Goal: Find specific page/section: Find specific page/section

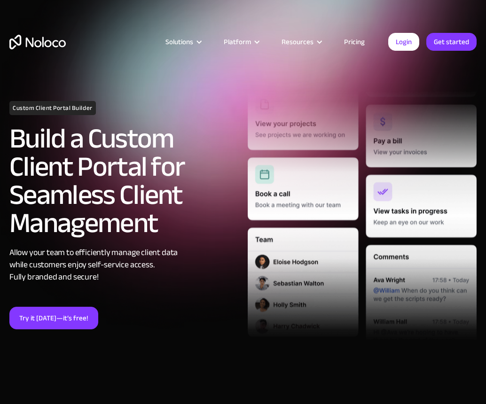
scroll to position [14, 0]
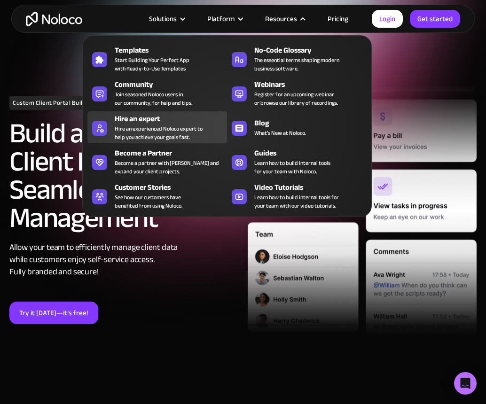
click at [152, 128] on div "Hire an experienced Noloco expert to help you achieve your goals fast." at bounding box center [159, 133] width 88 height 17
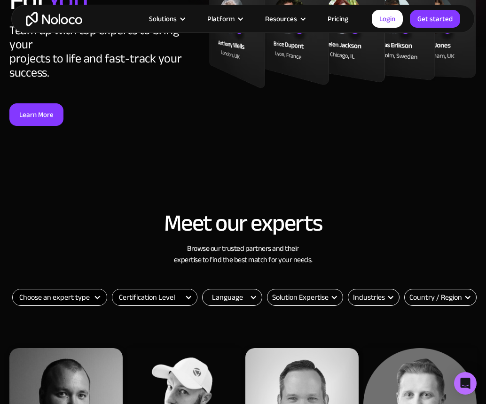
scroll to position [155, 0]
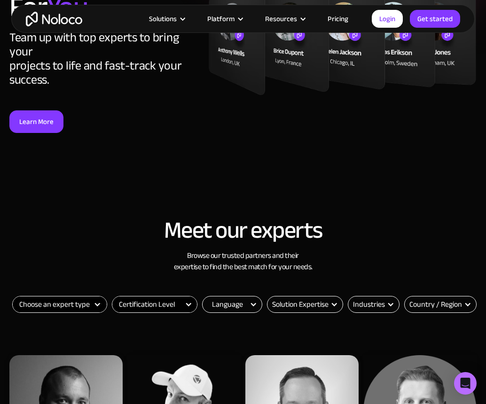
click at [88, 303] on select "Choose an expert type Agency Freelancer" at bounding box center [60, 305] width 94 height 16
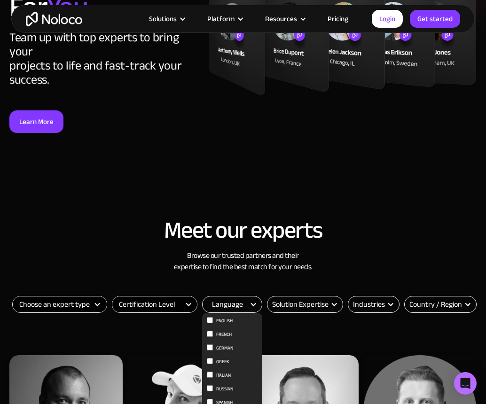
click at [234, 305] on div "Language" at bounding box center [227, 304] width 31 height 11
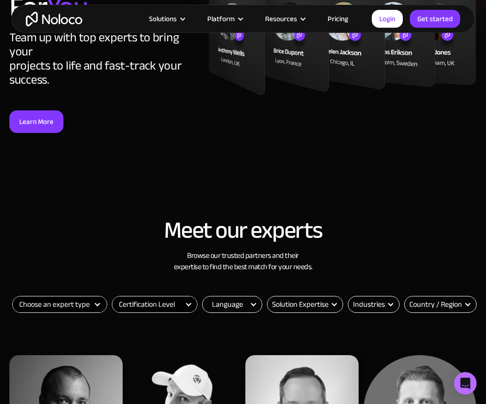
click at [234, 305] on div "Language" at bounding box center [227, 304] width 31 height 11
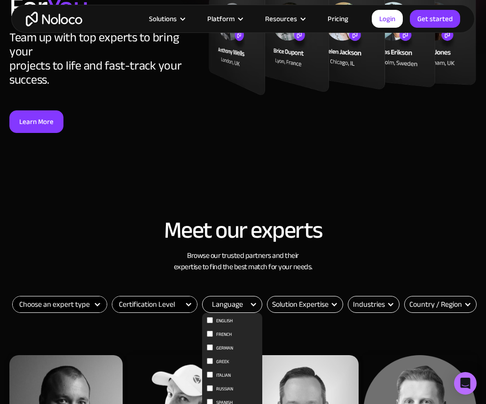
click at [224, 322] on span "English" at bounding box center [224, 320] width 16 height 11
click at [213, 322] on input "English" at bounding box center [210, 320] width 6 height 6
checkbox input "true"
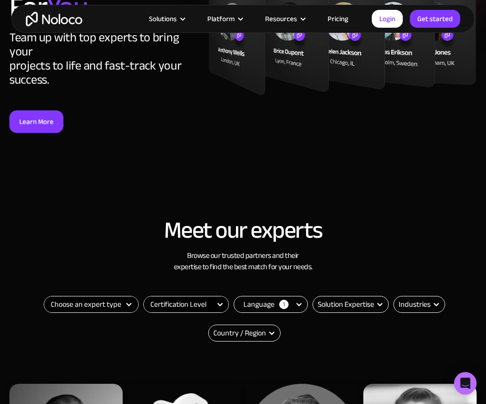
click at [370, 260] on h3 "Browse our trusted partners and their expertise to find the best match for your…" at bounding box center [242, 261] width 467 height 23
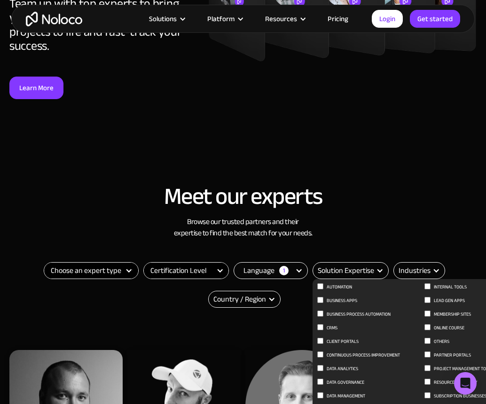
click at [367, 270] on div "Solution Expertise" at bounding box center [346, 270] width 56 height 11
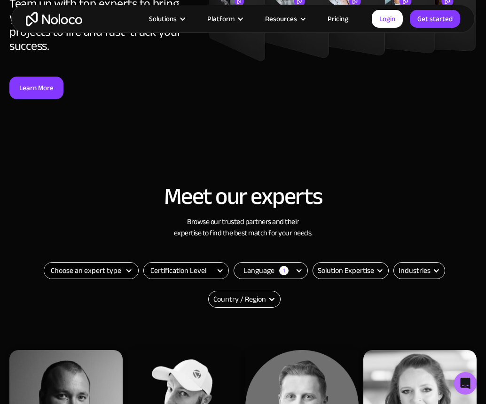
click at [367, 270] on div "Solution Expertise" at bounding box center [346, 270] width 56 height 11
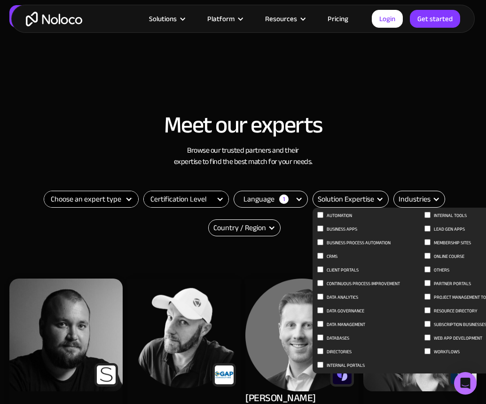
scroll to position [261, 0]
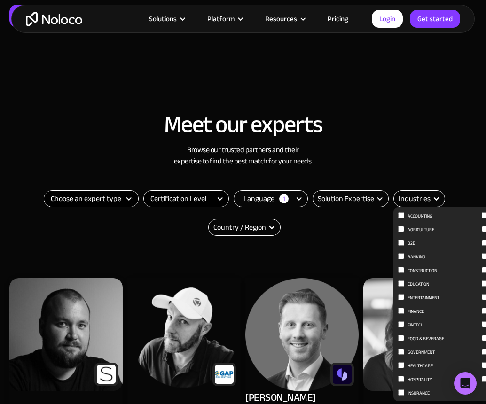
click at [423, 197] on div "Industries" at bounding box center [415, 198] width 32 height 11
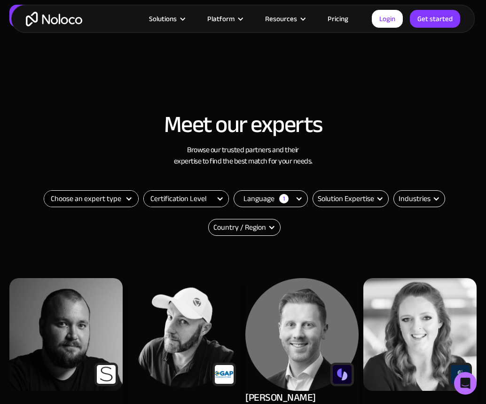
click at [423, 197] on div "Industries" at bounding box center [415, 198] width 32 height 11
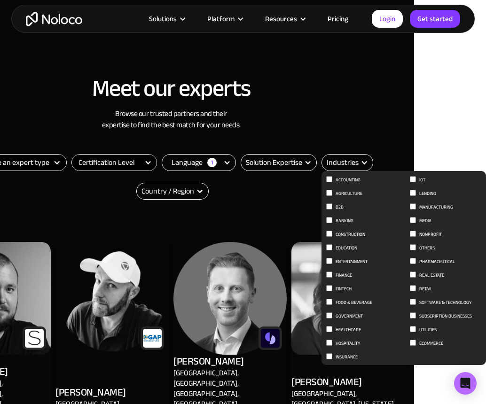
scroll to position [297, 0]
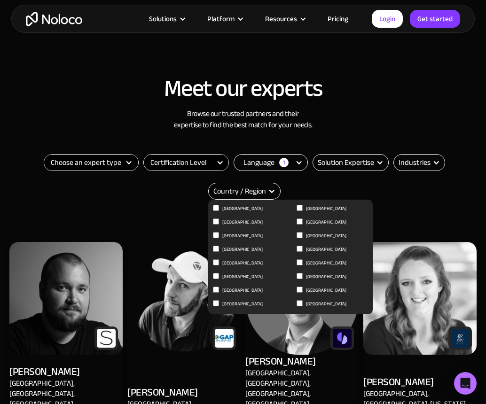
click at [323, 302] on span "[GEOGRAPHIC_DATA]" at bounding box center [326, 304] width 40 height 11
click at [303, 302] on input "[GEOGRAPHIC_DATA]" at bounding box center [300, 303] width 6 height 6
checkbox input "true"
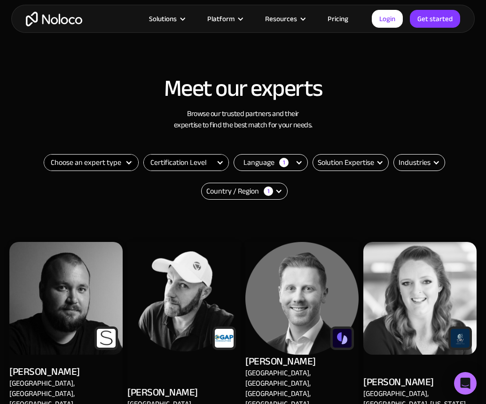
click at [173, 160] on select "Certification Level Not Certified Certified Expert Level 1" at bounding box center [186, 163] width 85 height 16
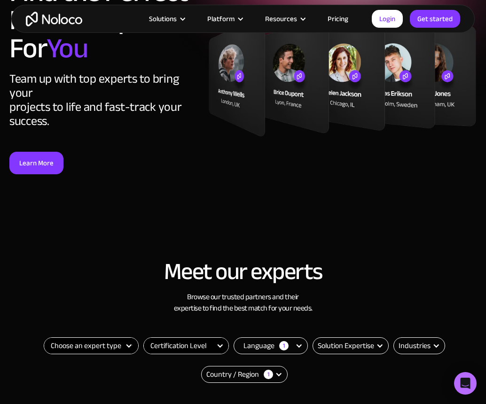
scroll to position [98, 0]
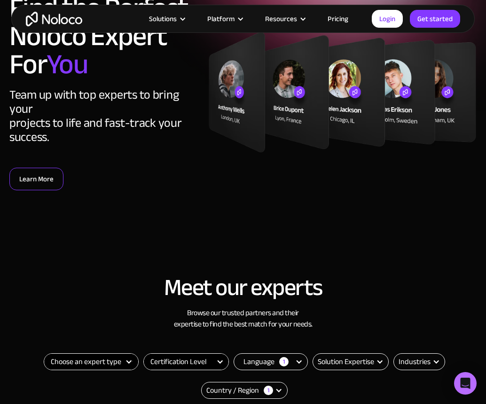
click at [39, 173] on link "Learn More" at bounding box center [36, 179] width 54 height 23
